Goal: Browse casually

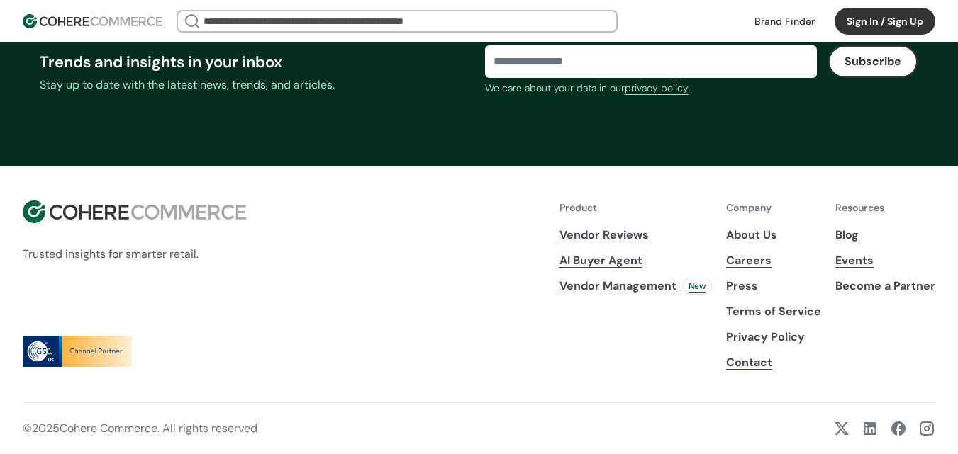
scroll to position [5433, 0]
click at [752, 364] on link "Contact" at bounding box center [773, 363] width 95 height 17
click at [745, 364] on link "Contact" at bounding box center [773, 363] width 95 height 17
click at [862, 428] on link at bounding box center [869, 428] width 17 height 17
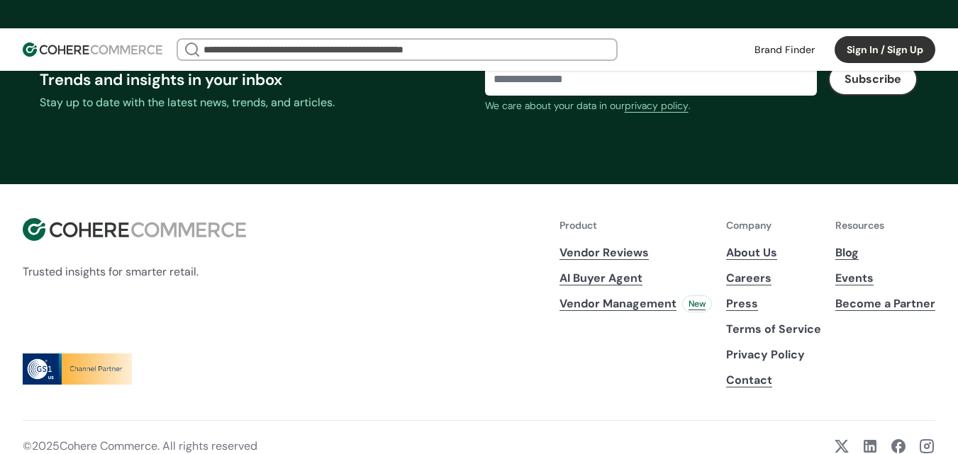
scroll to position [5581, 0]
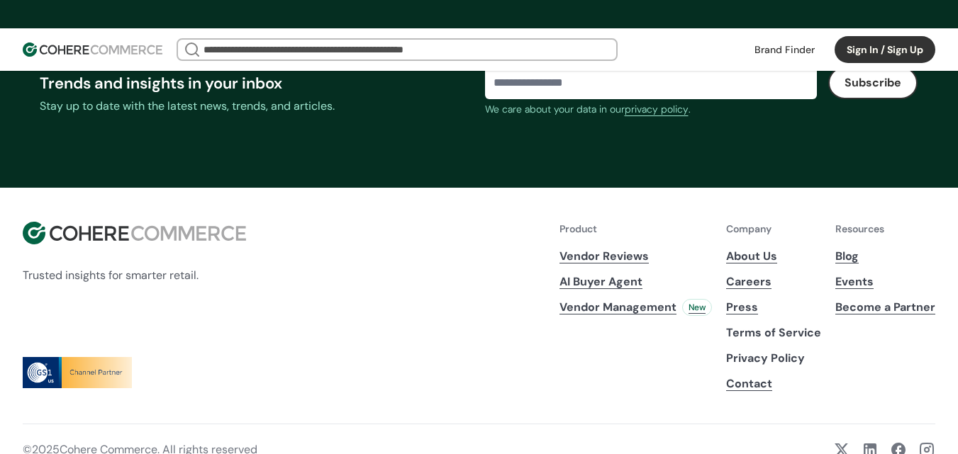
click at [69, 442] on p "© 2025 Cohere Commerce. All rights reserved" at bounding box center [140, 450] width 235 height 17
drag, startPoint x: 69, startPoint y: 427, endPoint x: 121, endPoint y: 430, distance: 51.8
click at [121, 442] on p "© 2025 Cohere Commerce. All rights reserved" at bounding box center [140, 450] width 235 height 17
copy p "Cohere Commerce"
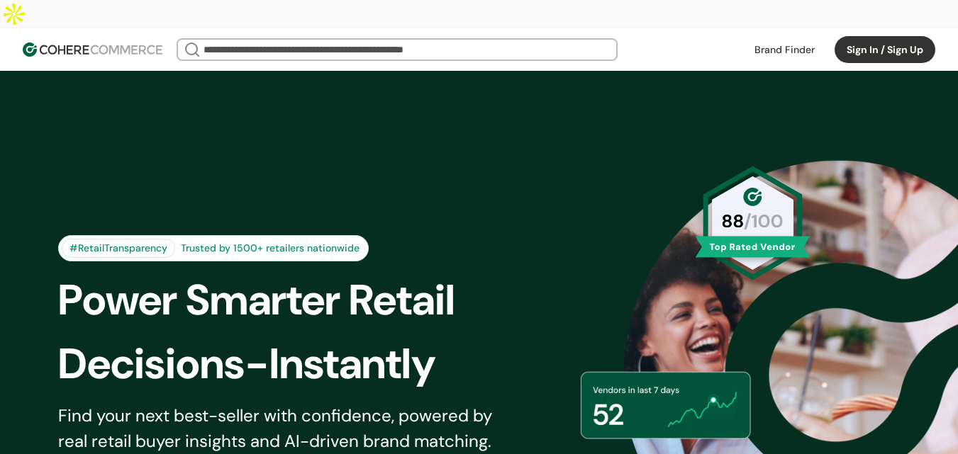
click at [64, 403] on div "Find your next best-seller with confidence, powered by real retail buyer insigh…" at bounding box center [284, 428] width 452 height 51
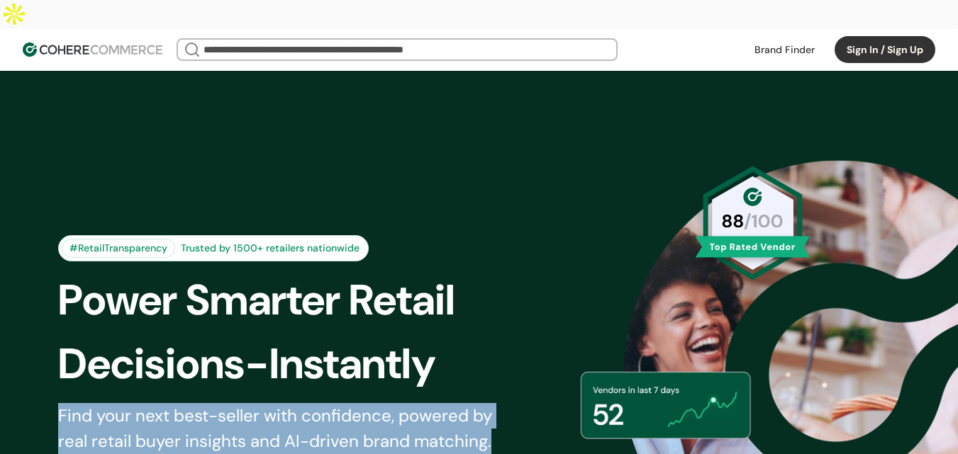
drag, startPoint x: 513, startPoint y: 419, endPoint x: 28, endPoint y: 388, distance: 486.0
click at [28, 388] on div "#RetailTransparency Trusted by 1500+ retailers nationwide Power Smarter Retail …" at bounding box center [479, 375] width 913 height 539
copy div "Find your next best-seller with confidence, powered by real retail buyer insigh…"
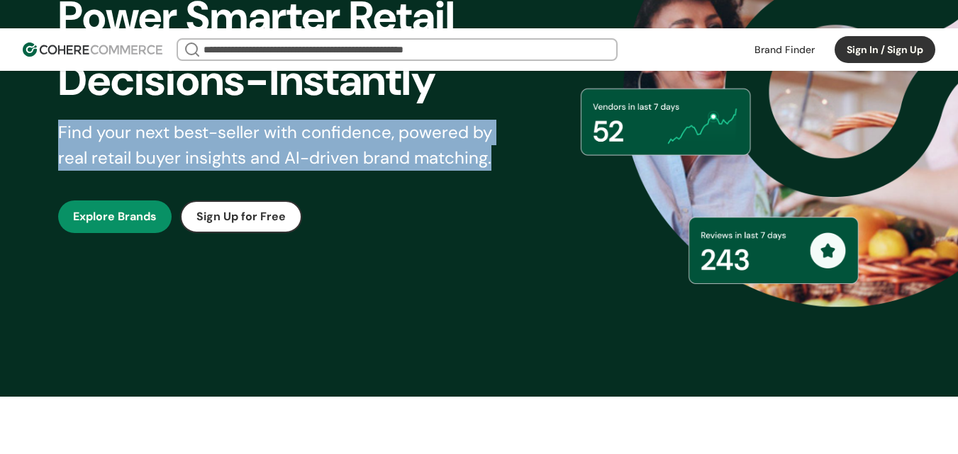
scroll to position [496, 0]
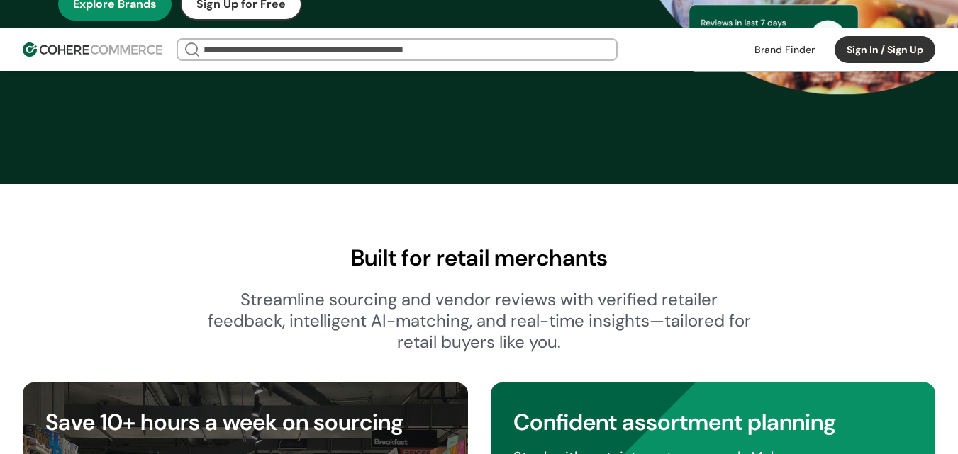
click at [220, 289] on div "Streamline sourcing and vendor reviews with verified retailer feedback, intelli…" at bounding box center [479, 321] width 545 height 64
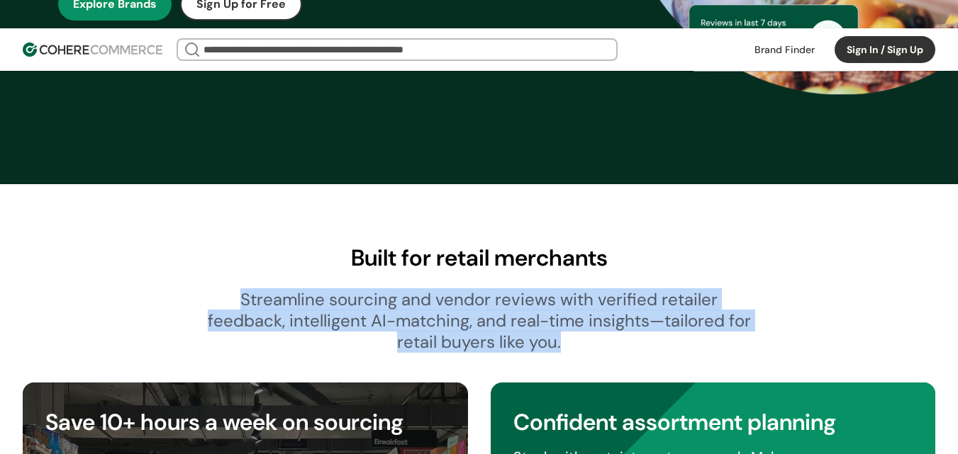
drag, startPoint x: 220, startPoint y: 277, endPoint x: 474, endPoint y: 198, distance: 265.8
copy div "Streamline sourcing and vendor reviews with verified retailer feedback, intelli…"
